Goal: Navigation & Orientation: Go to known website

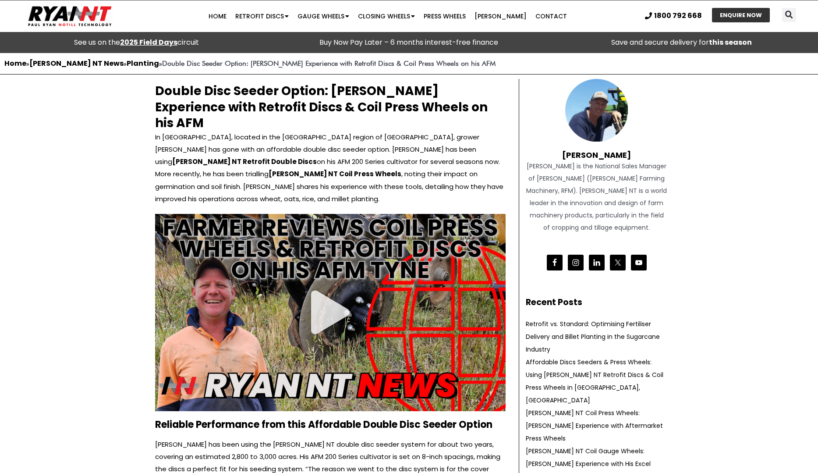
click at [604, 118] on img at bounding box center [596, 110] width 63 height 63
click at [97, 14] on img at bounding box center [70, 16] width 88 height 27
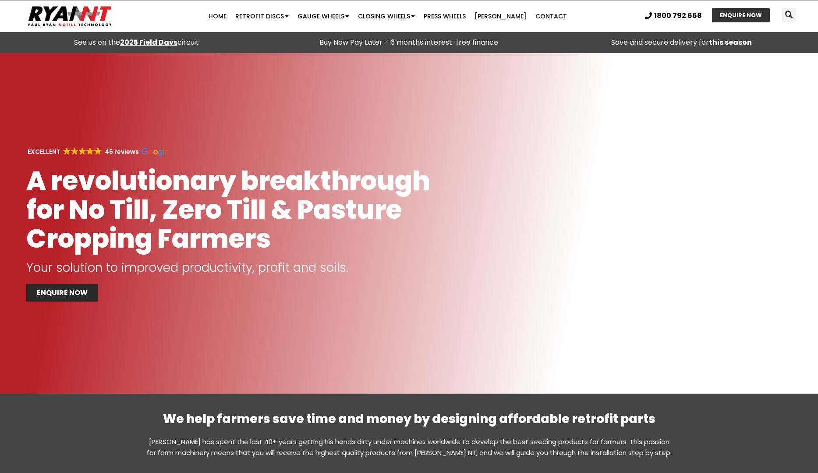
click at [669, 13] on span "1800 792 668" at bounding box center [678, 15] width 48 height 7
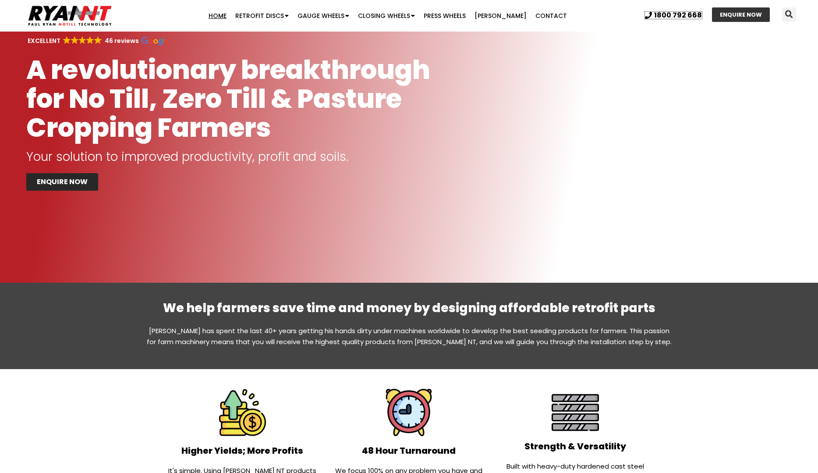
scroll to position [100, 0]
